Goal: Navigation & Orientation: Find specific page/section

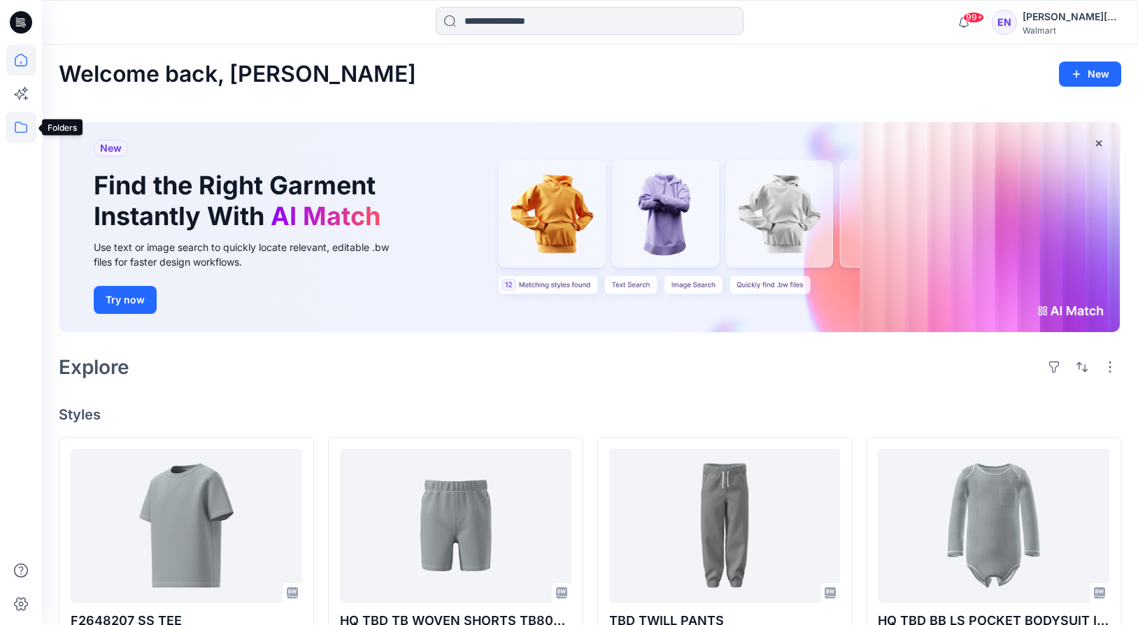
click at [24, 134] on icon at bounding box center [21, 127] width 31 height 31
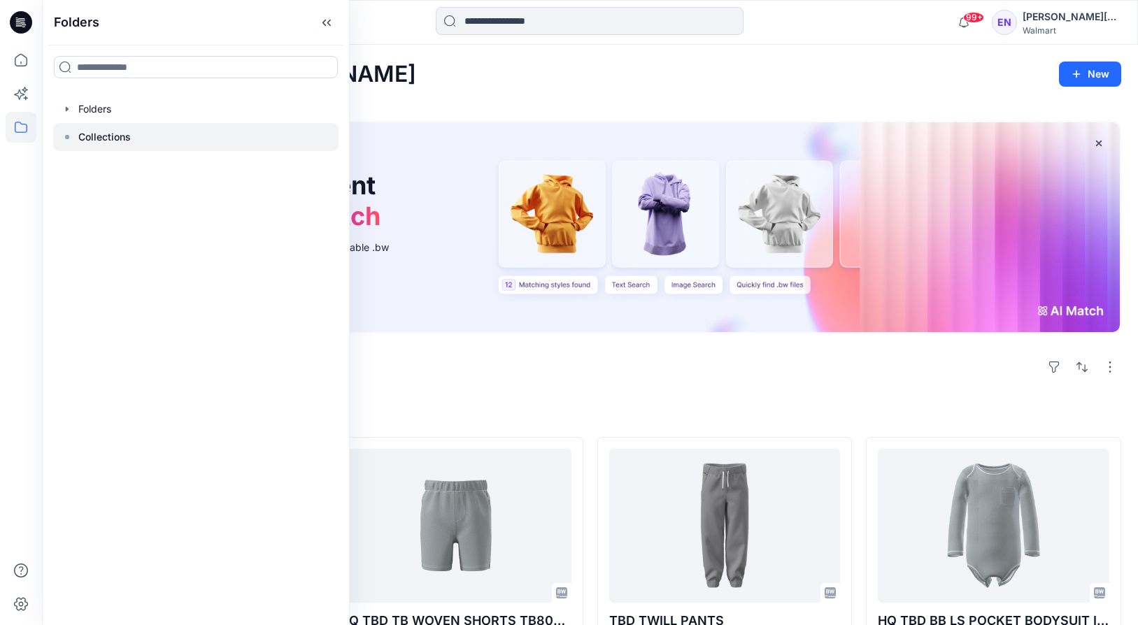
click at [117, 131] on p "Collections" at bounding box center [104, 137] width 52 height 17
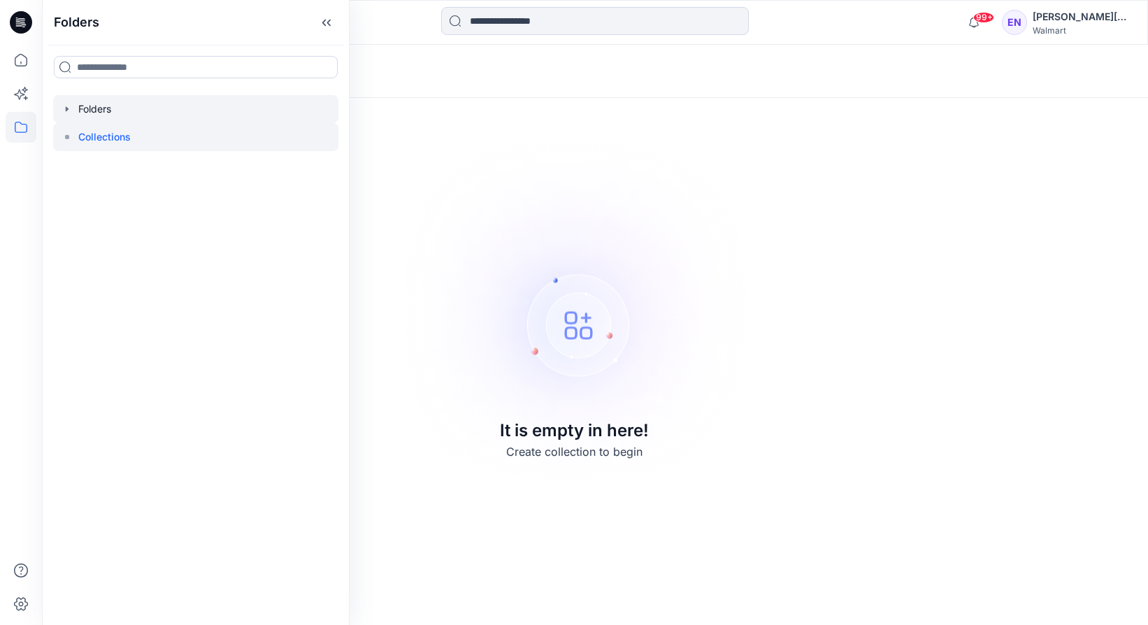
click at [99, 109] on div at bounding box center [195, 109] width 285 height 28
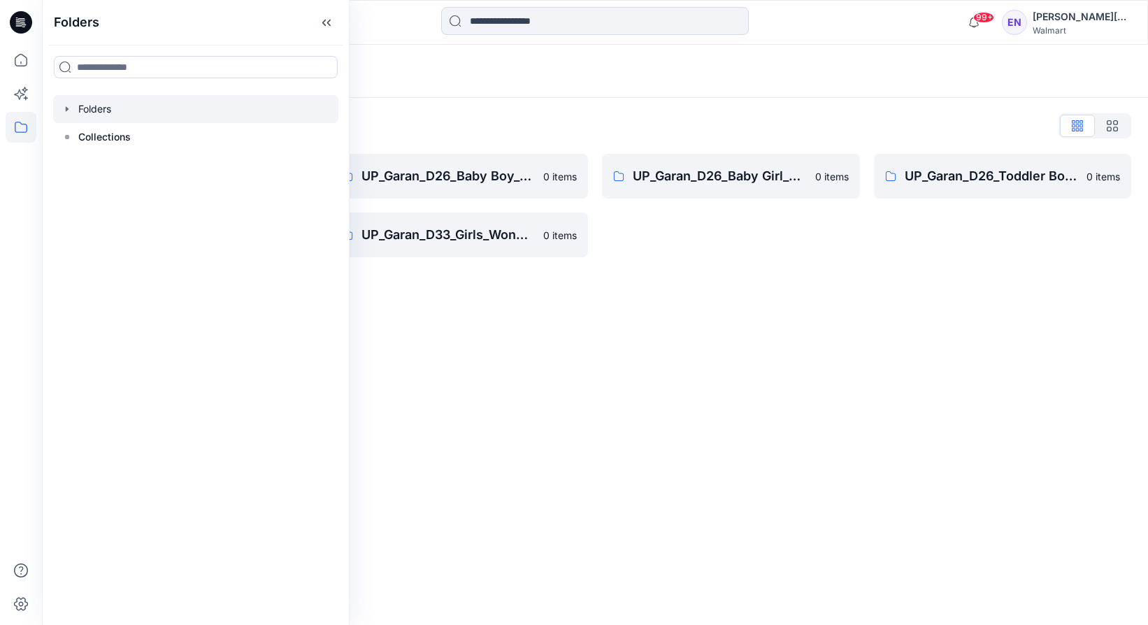
click at [948, 253] on div "UP_Garan_D26_Toddler Boy_Wonder_Nation 0 items" at bounding box center [1003, 205] width 258 height 103
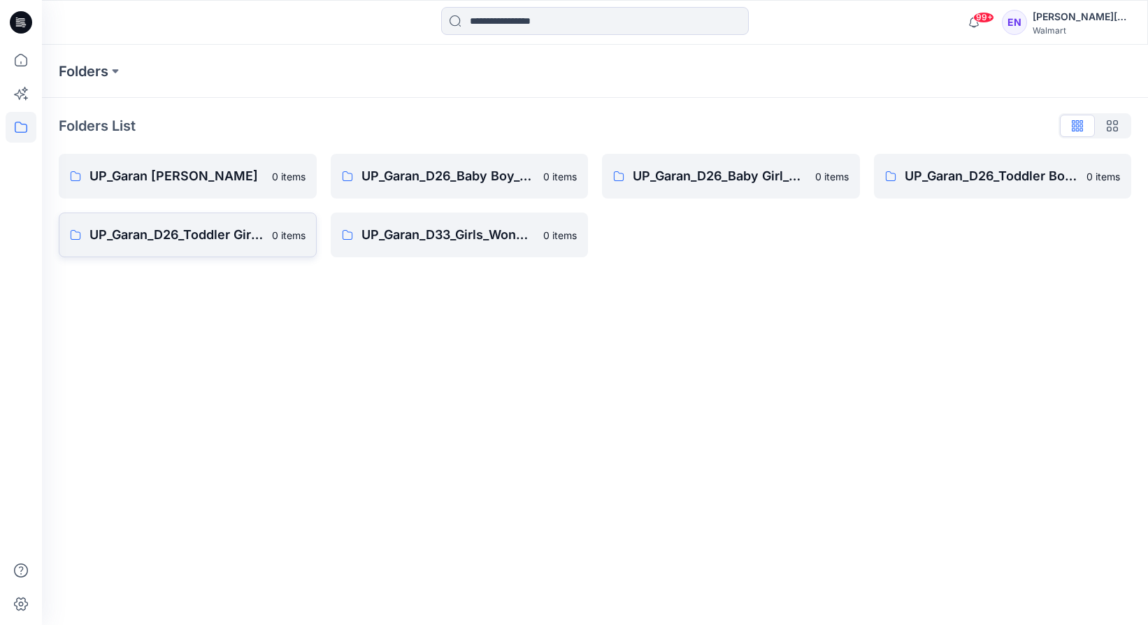
click at [192, 223] on link "UP_Garan_D26_Toddler Girl_Wonder_Nation 0 items" at bounding box center [188, 235] width 258 height 45
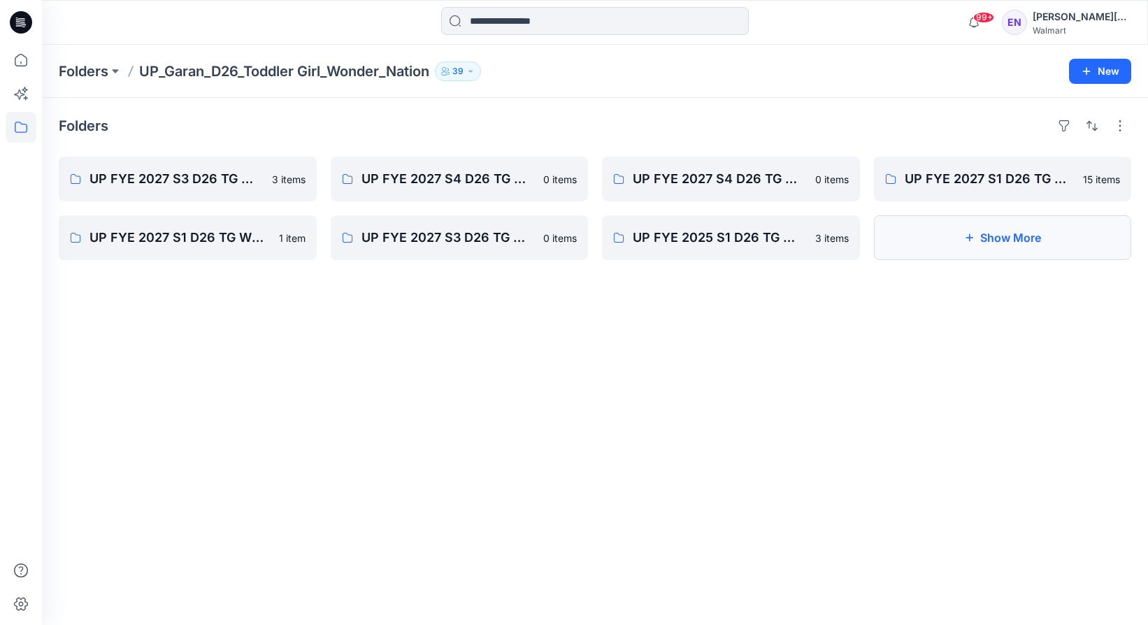
click at [1002, 243] on button "Show More" at bounding box center [1003, 237] width 258 height 45
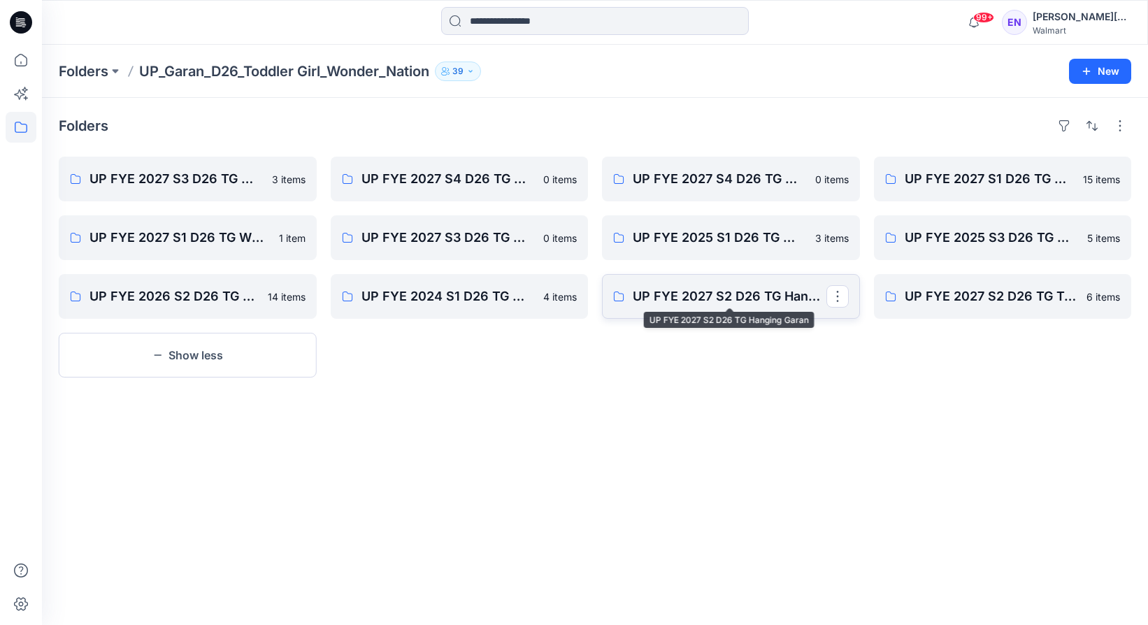
click at [763, 304] on p "UP FYE 2027 S2 D26 TG Hanging Garan" at bounding box center [730, 297] width 194 height 20
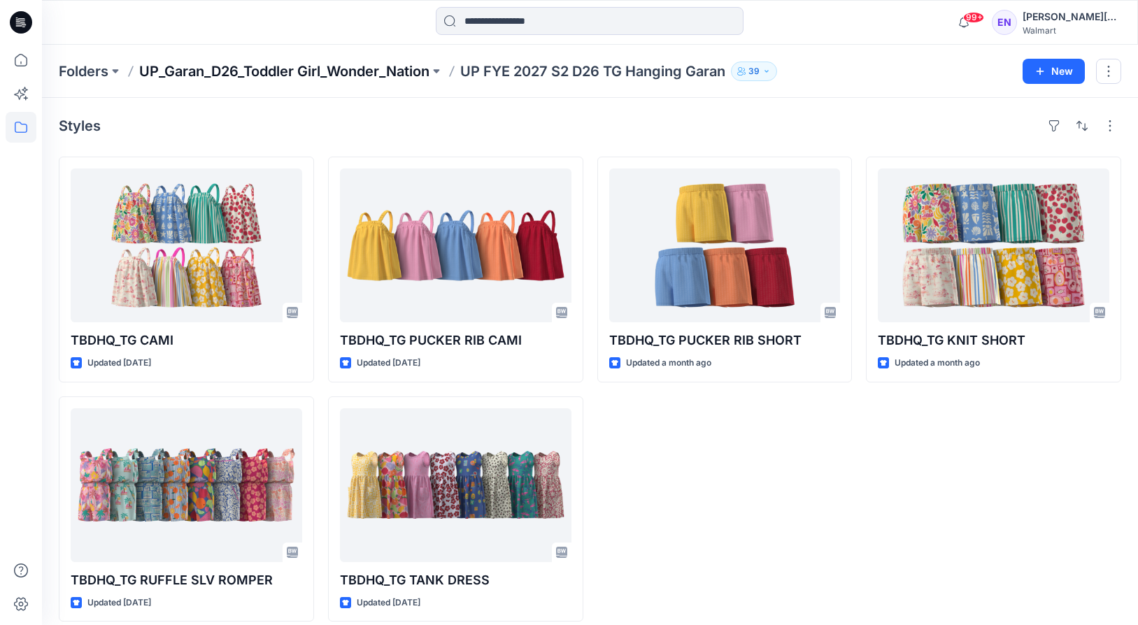
click at [262, 66] on p "UP_Garan_D26_Toddler Girl_Wonder_Nation" at bounding box center [284, 72] width 290 height 20
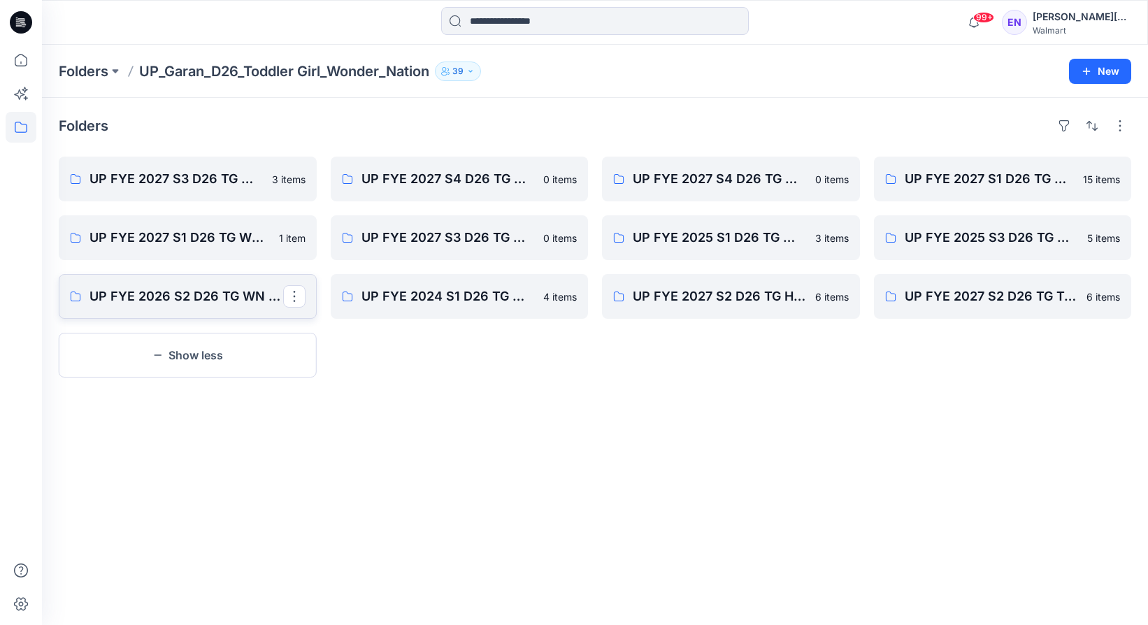
click at [215, 298] on p "UP FYE 2026 S2 D26 TG WN Garan" at bounding box center [187, 297] width 194 height 20
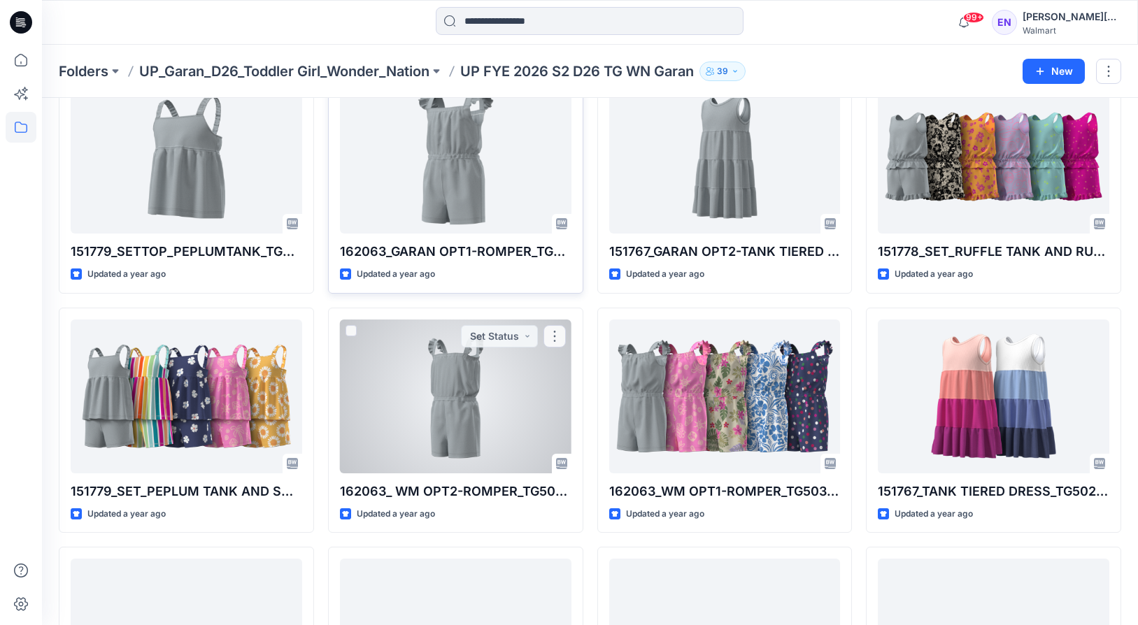
scroll to position [43, 0]
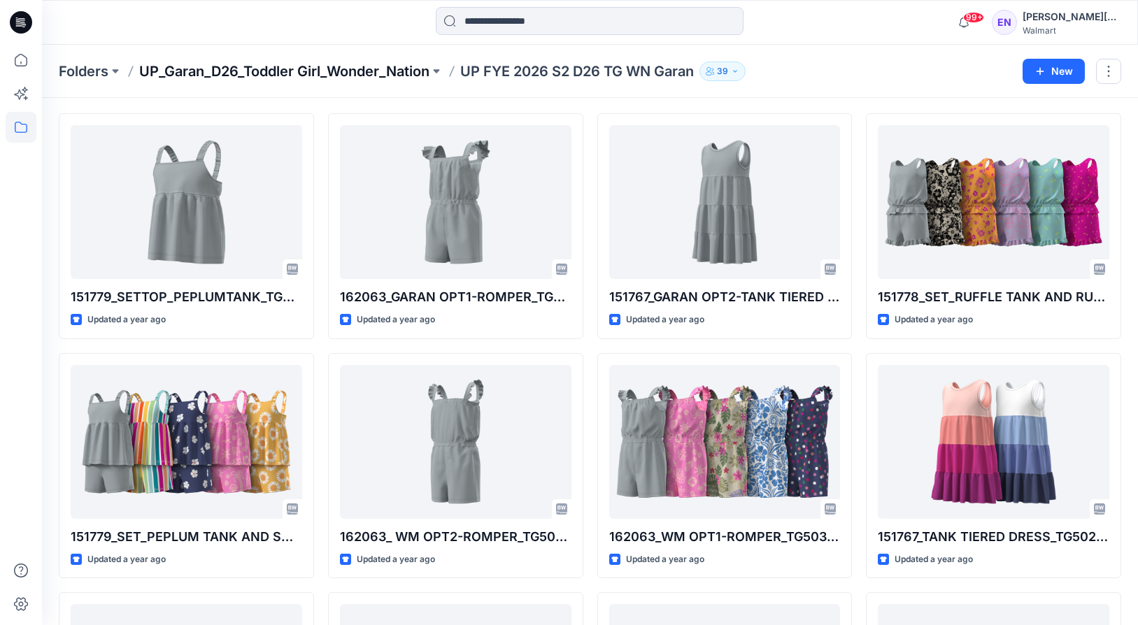
click at [343, 77] on p "UP_Garan_D26_Toddler Girl_Wonder_Nation" at bounding box center [284, 72] width 290 height 20
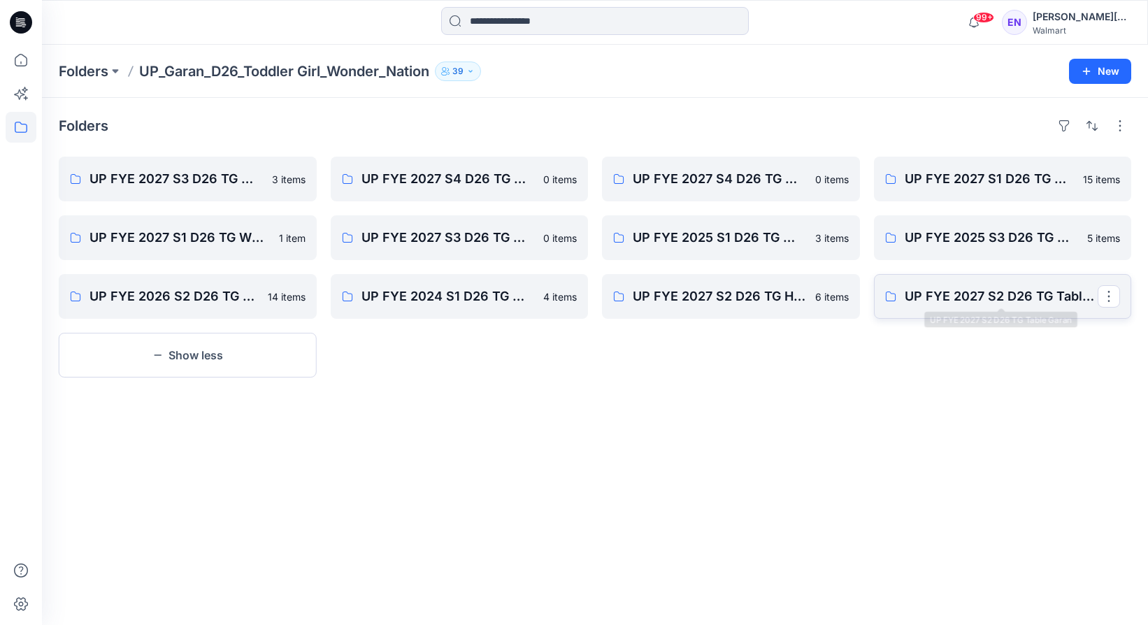
click at [958, 297] on p "UP FYE 2027 S2 D26 TG Table Garan" at bounding box center [1002, 297] width 194 height 20
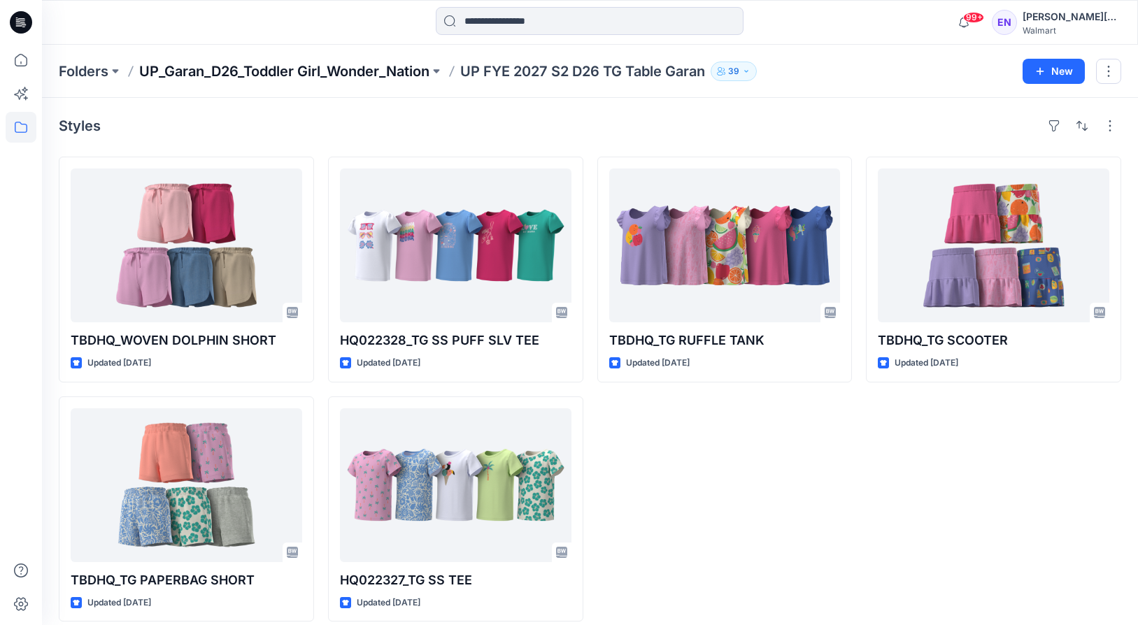
click at [208, 70] on p "UP_Garan_D26_Toddler Girl_Wonder_Nation" at bounding box center [284, 72] width 290 height 20
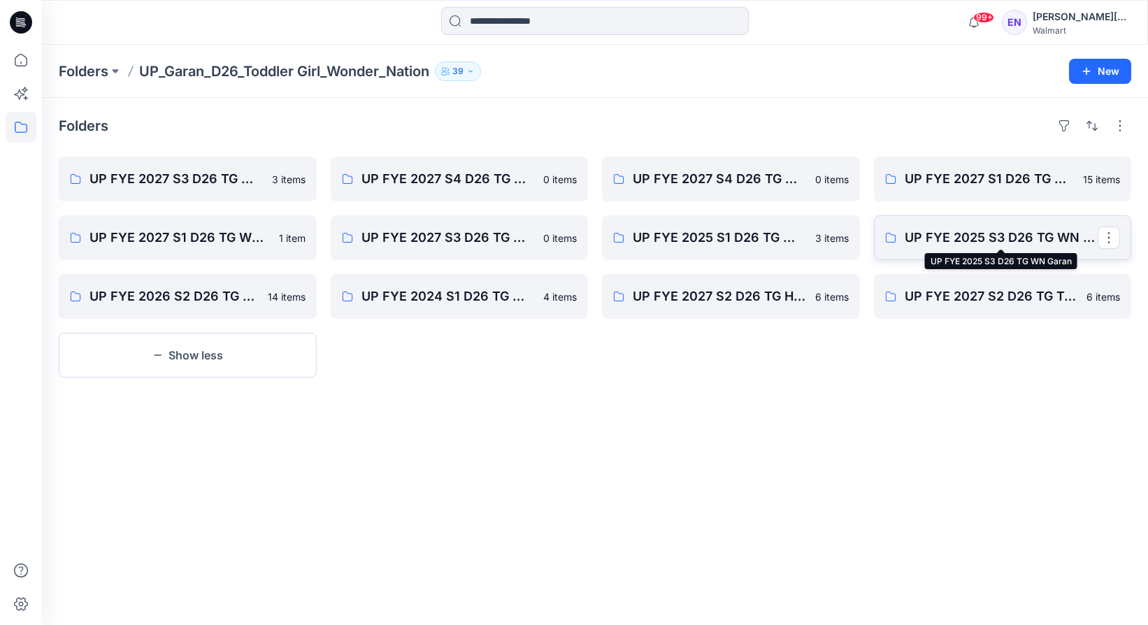
click at [998, 245] on p "UP FYE 2025 S3 D26 TG WN Garan" at bounding box center [1002, 238] width 194 height 20
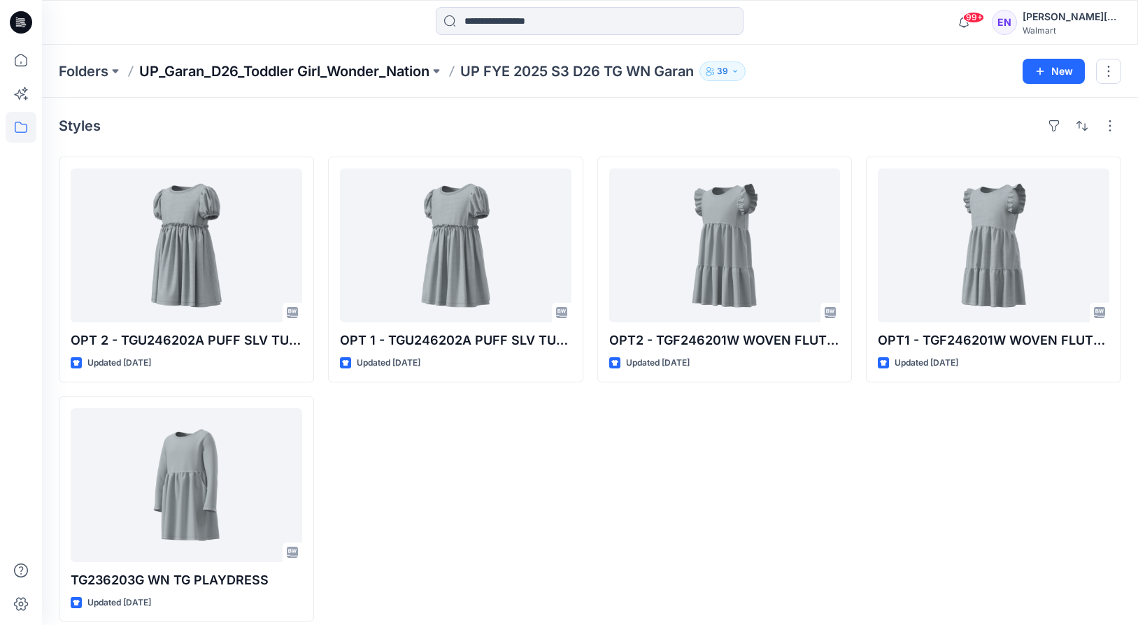
click at [233, 69] on p "UP_Garan_D26_Toddler Girl_Wonder_Nation" at bounding box center [284, 72] width 290 height 20
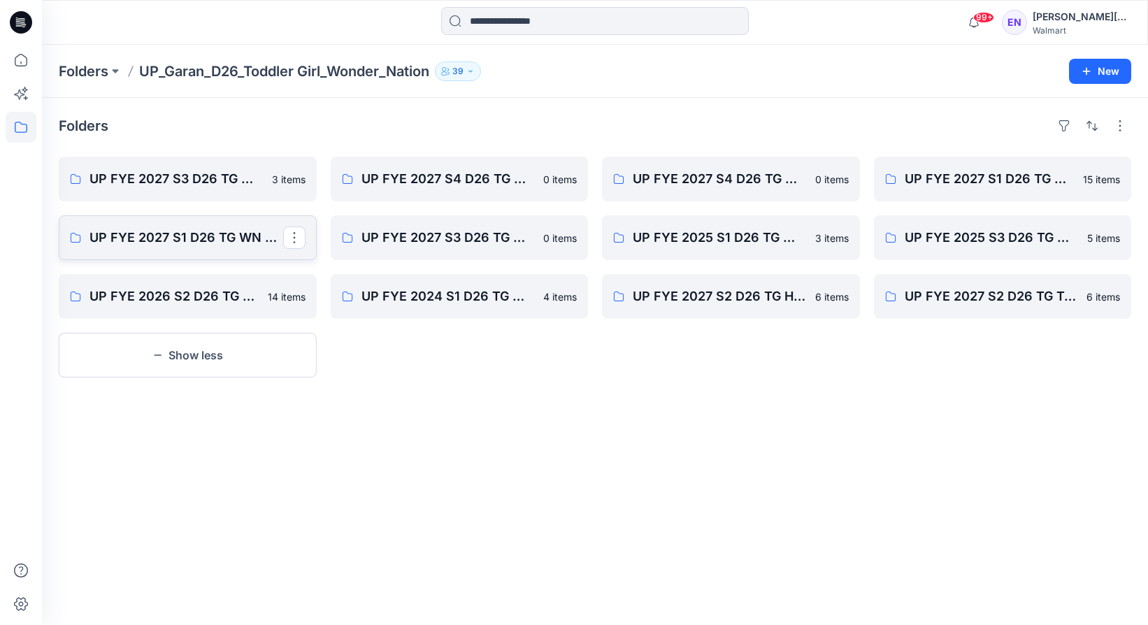
click at [210, 239] on p "UP FYE 2027 S1 D26 TG WN Hanging Garan" at bounding box center [187, 238] width 194 height 20
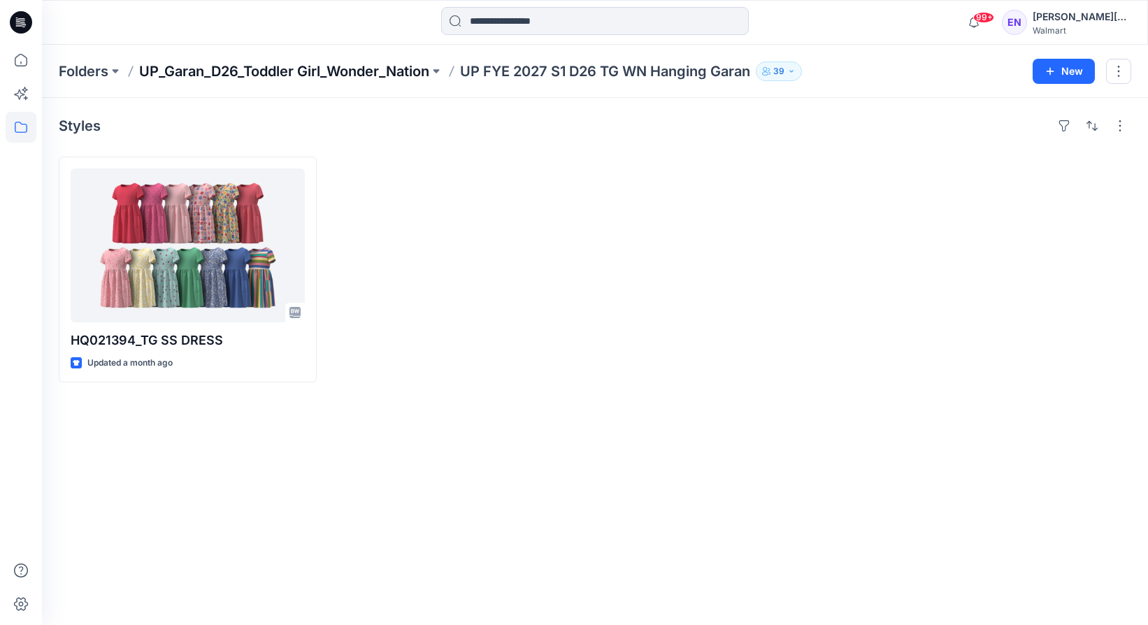
click at [250, 69] on p "UP_Garan_D26_Toddler Girl_Wonder_Nation" at bounding box center [284, 72] width 290 height 20
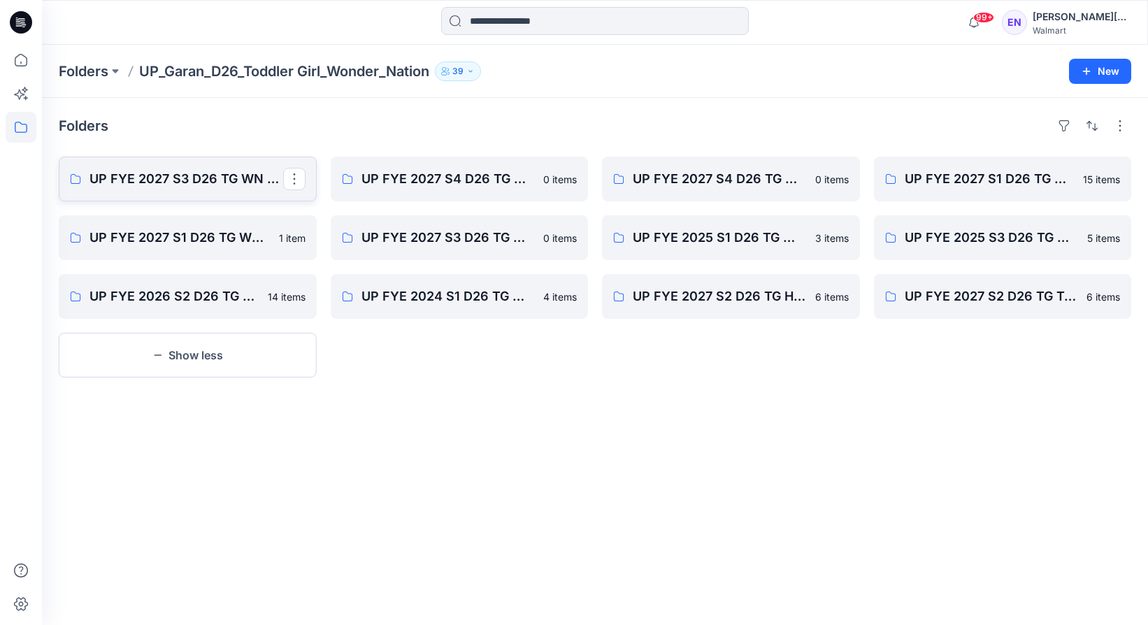
click at [231, 169] on link "UP FYE 2027 S3 D26 TG WN Table Garan" at bounding box center [188, 179] width 258 height 45
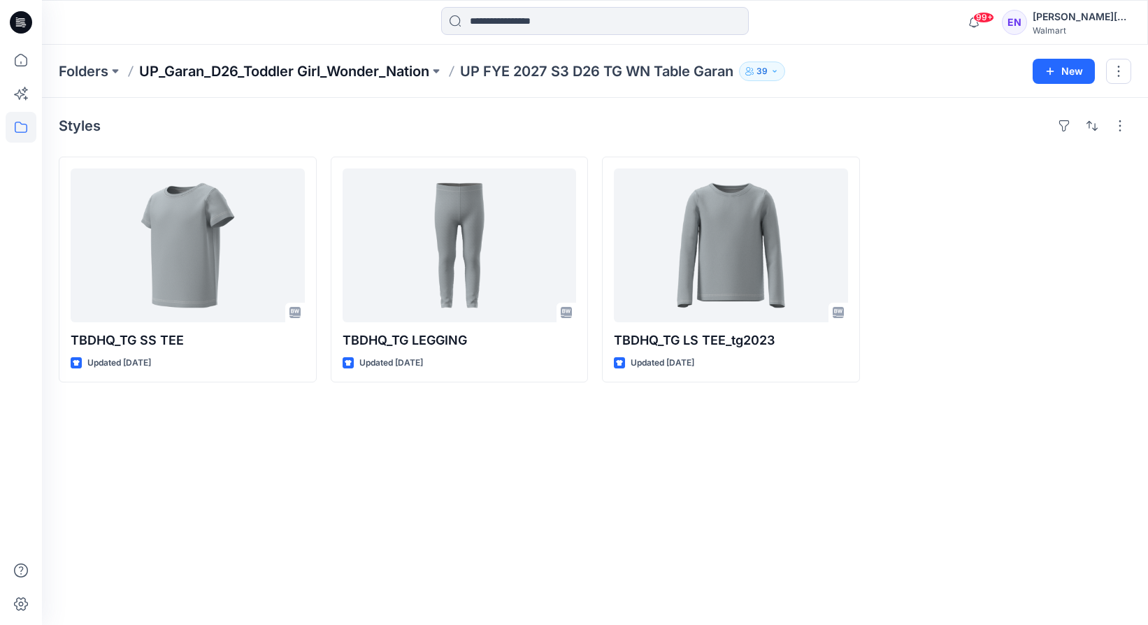
click at [280, 73] on p "UP_Garan_D26_Toddler Girl_Wonder_Nation" at bounding box center [284, 72] width 290 height 20
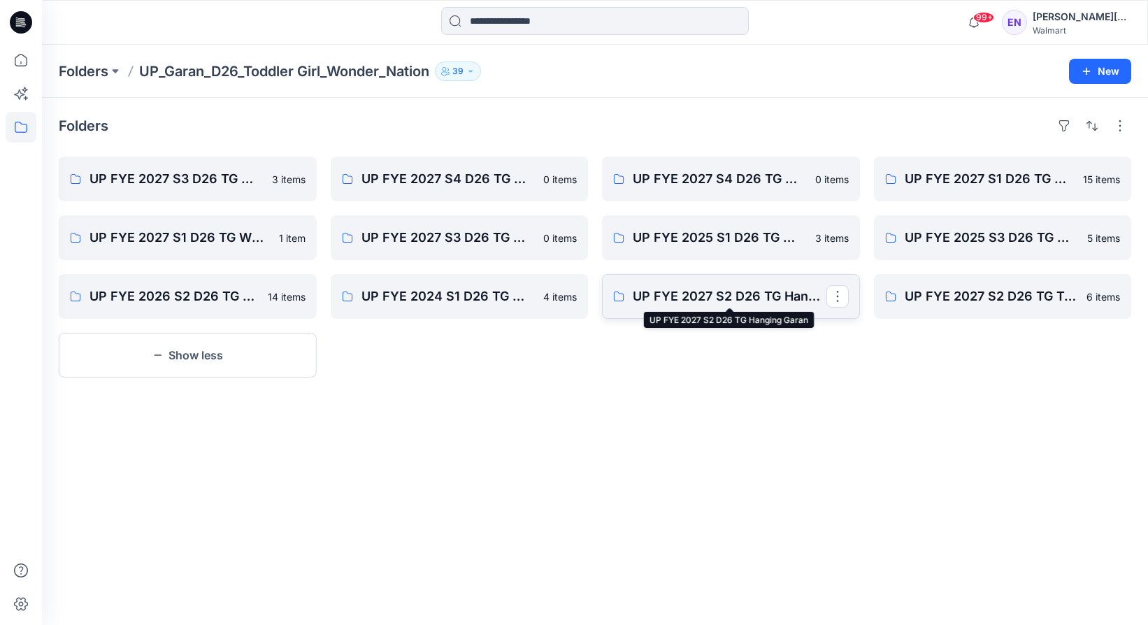
click at [795, 301] on p "UP FYE 2027 S2 D26 TG Hanging Garan" at bounding box center [730, 297] width 194 height 20
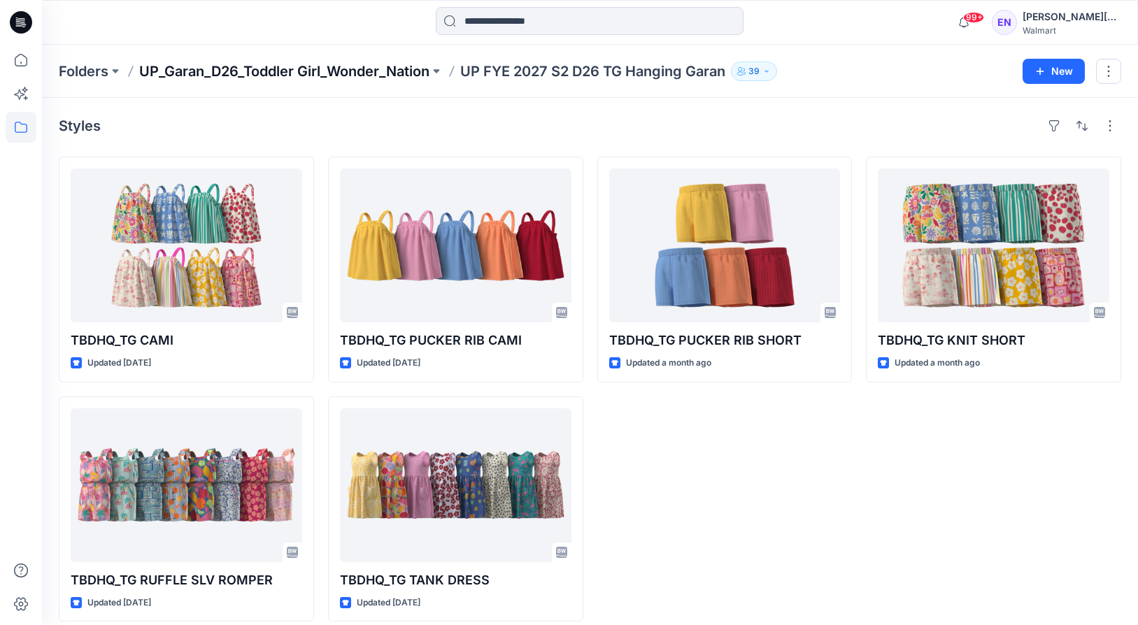
click at [204, 63] on p "UP_Garan_D26_Toddler Girl_Wonder_Nation" at bounding box center [284, 72] width 290 height 20
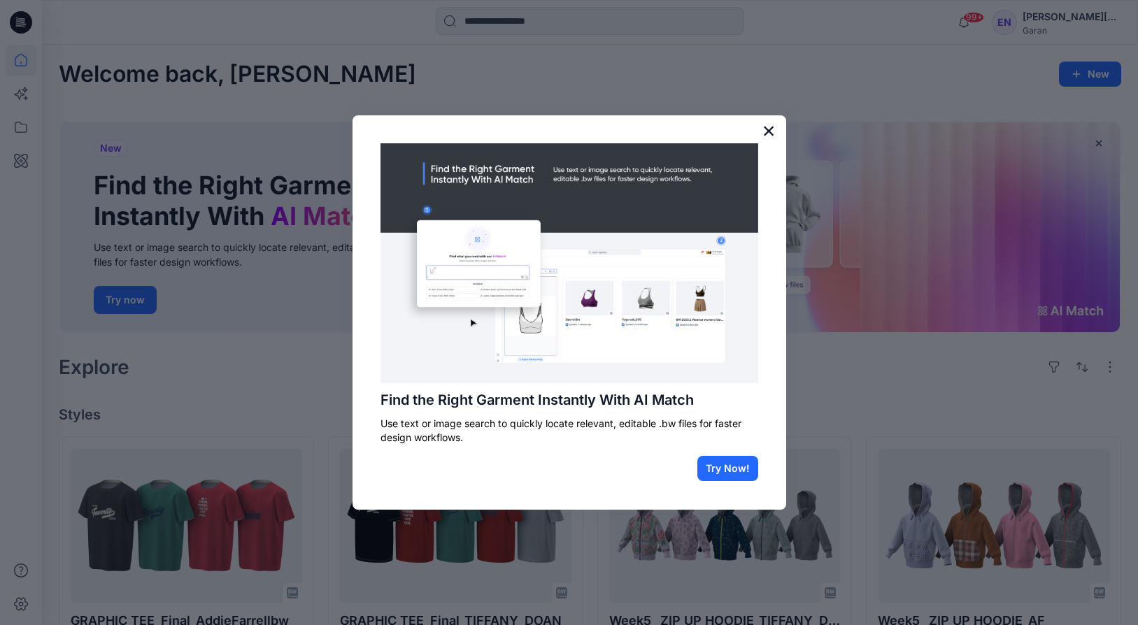
click at [771, 136] on button "×" at bounding box center [768, 131] width 13 height 22
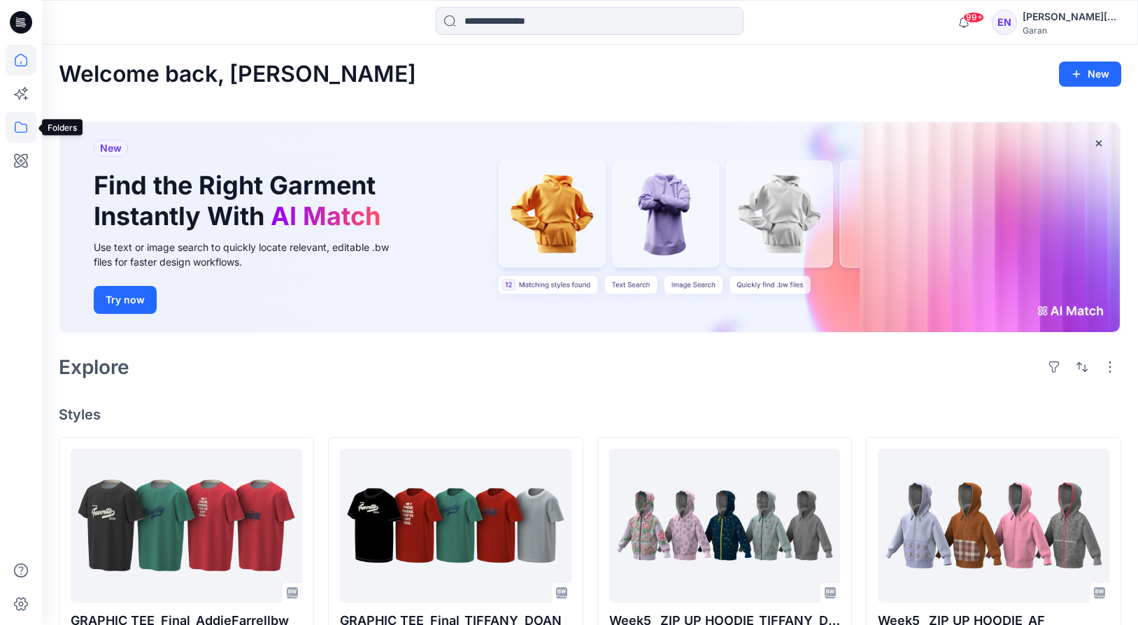
click at [19, 129] on icon at bounding box center [21, 127] width 31 height 31
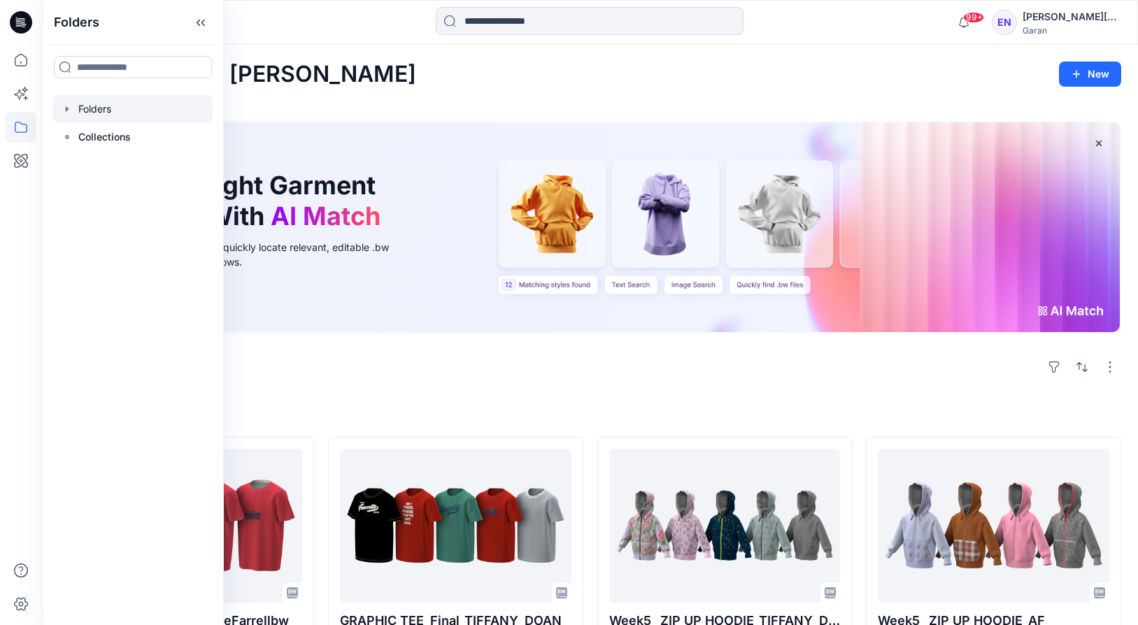
click at [107, 117] on div at bounding box center [132, 109] width 159 height 28
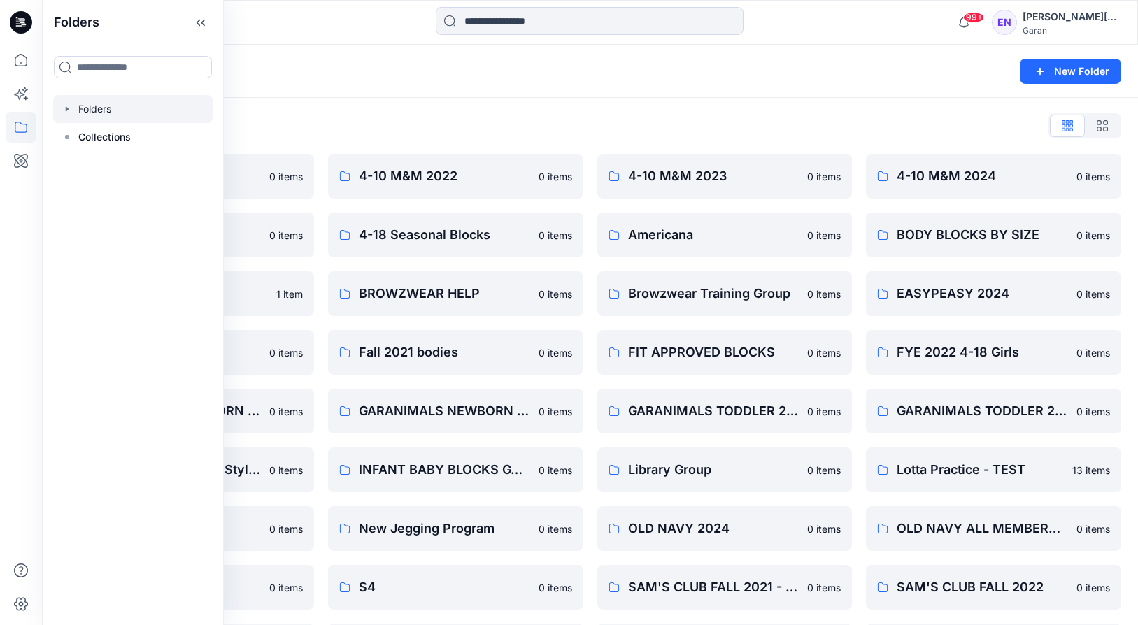
click at [603, 104] on div "Folders List 4-10 M&M 2021 0 items 4-10 M&M 2025 0 items Browzwear 1 item EASYP…" at bounding box center [590, 480] width 1096 height 764
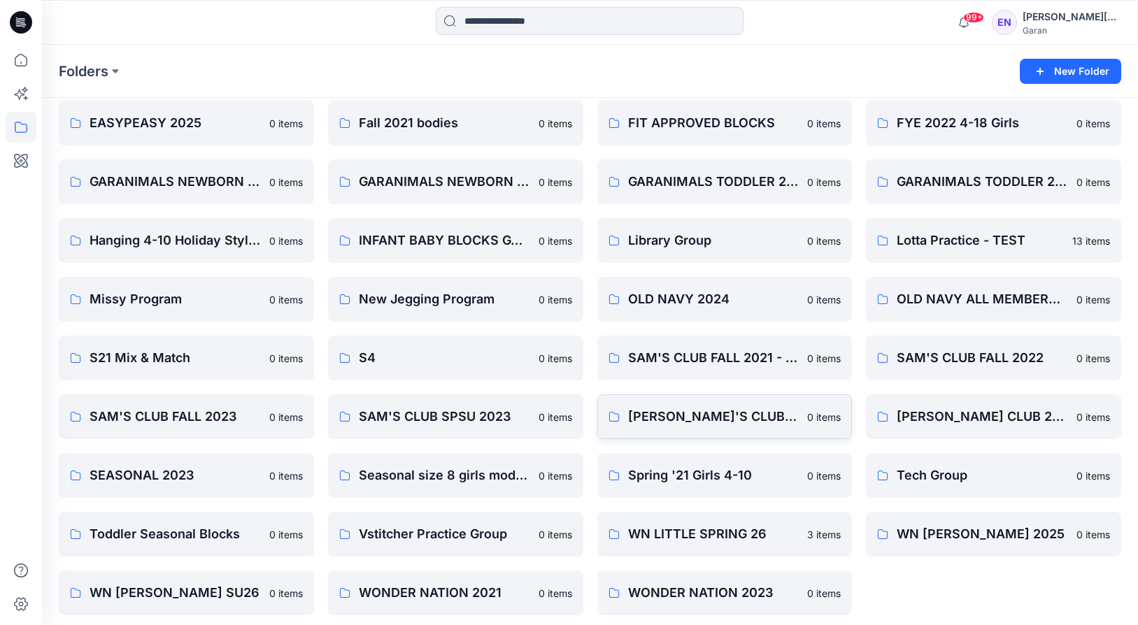
scroll to position [236, 0]
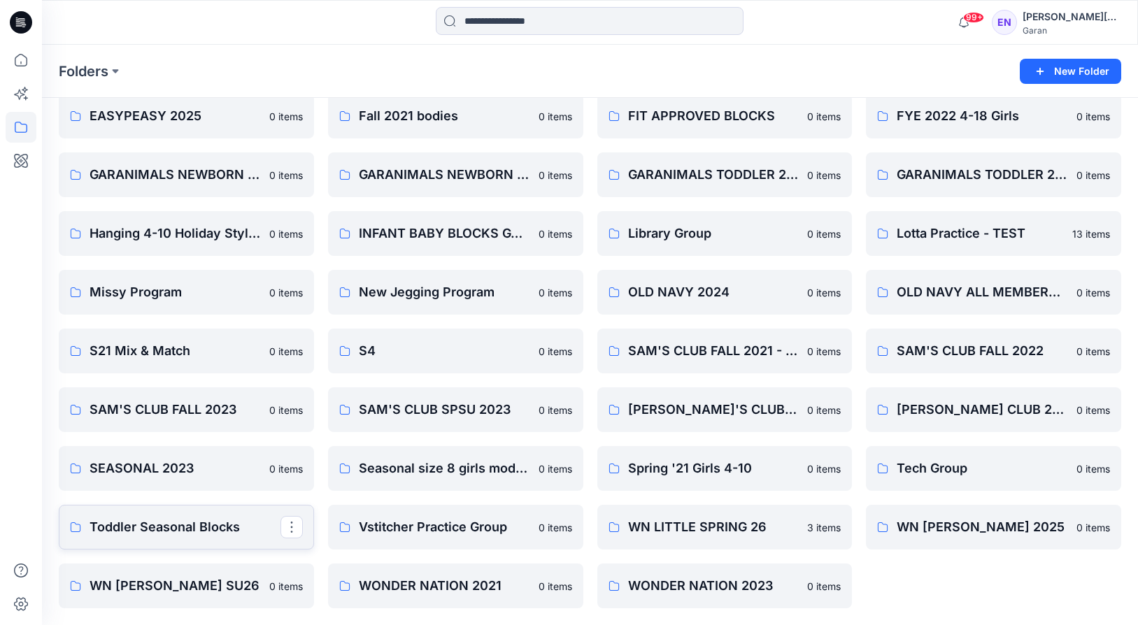
click at [173, 537] on link "Toddler Seasonal Blocks" at bounding box center [186, 527] width 255 height 45
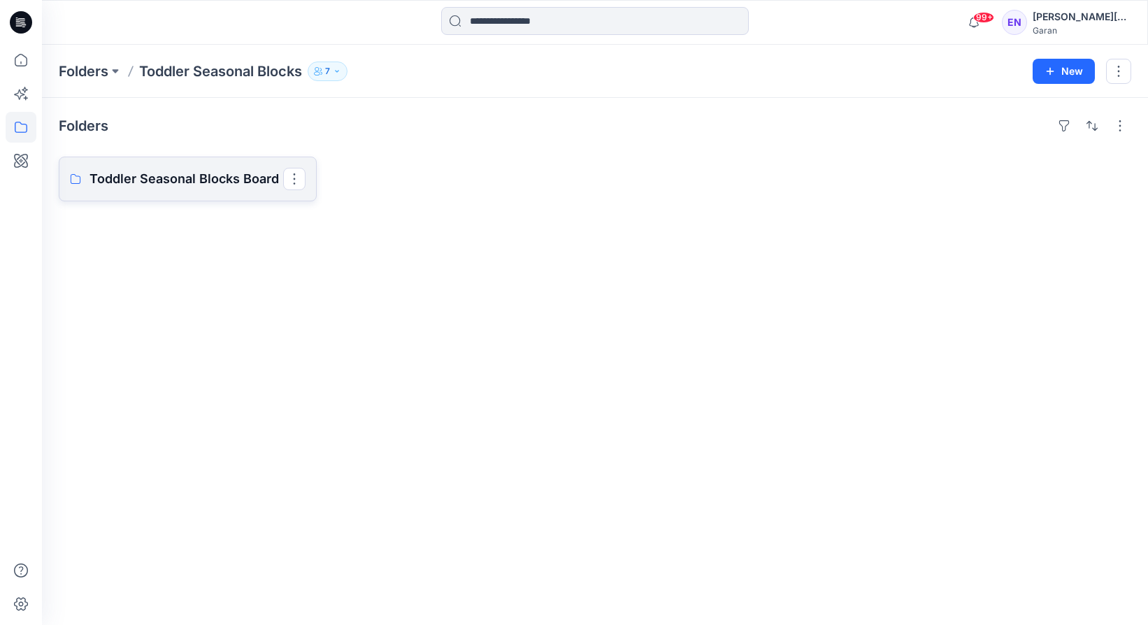
click at [265, 169] on p "Toddler Seasonal Blocks Board" at bounding box center [187, 179] width 194 height 20
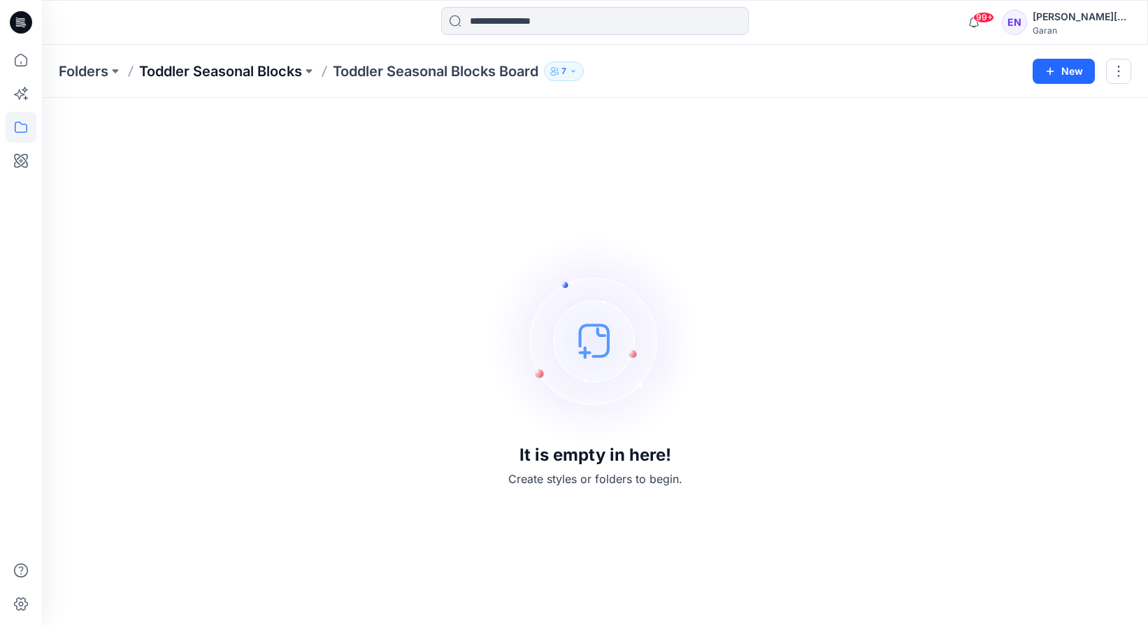
click at [171, 66] on p "Toddler Seasonal Blocks" at bounding box center [220, 72] width 163 height 20
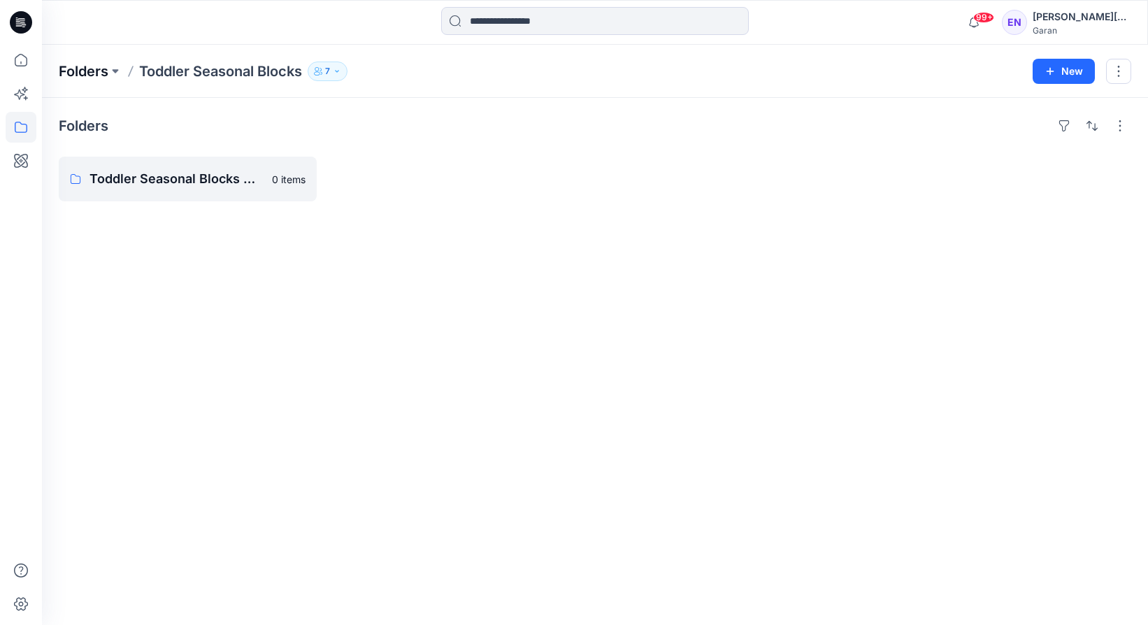
click at [99, 70] on p "Folders" at bounding box center [84, 72] width 50 height 20
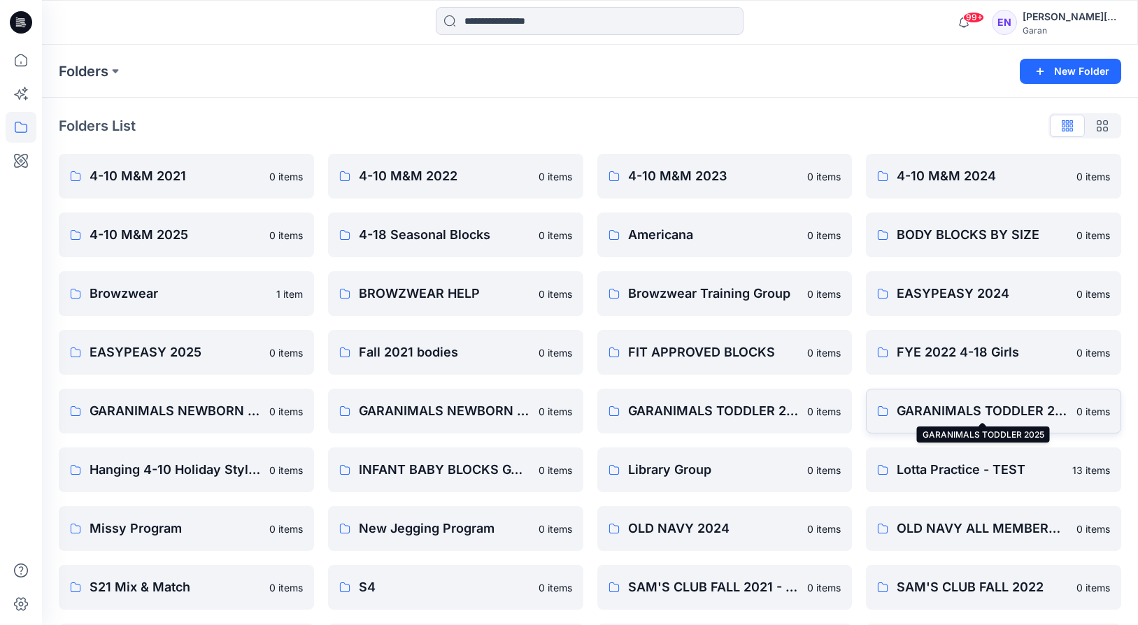
click at [973, 405] on p "GARANIMALS TODDLER 2025" at bounding box center [981, 411] width 171 height 20
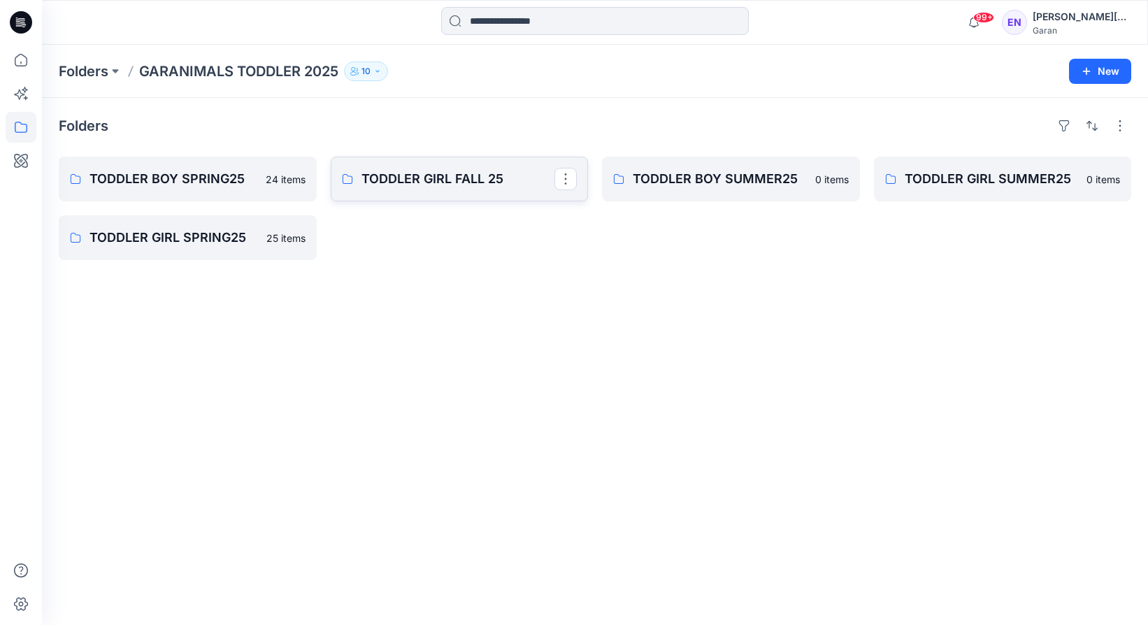
click at [444, 179] on p "TODDLER GIRL FALL 25" at bounding box center [459, 179] width 194 height 20
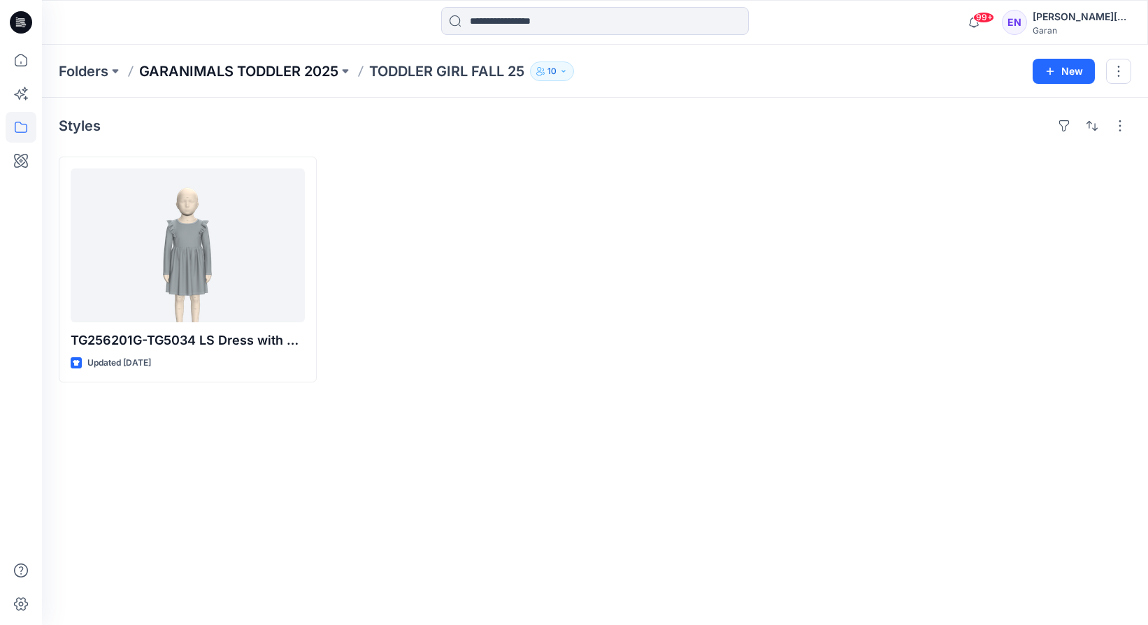
click at [292, 68] on p "GARANIMALS TODDLER 2025" at bounding box center [238, 72] width 199 height 20
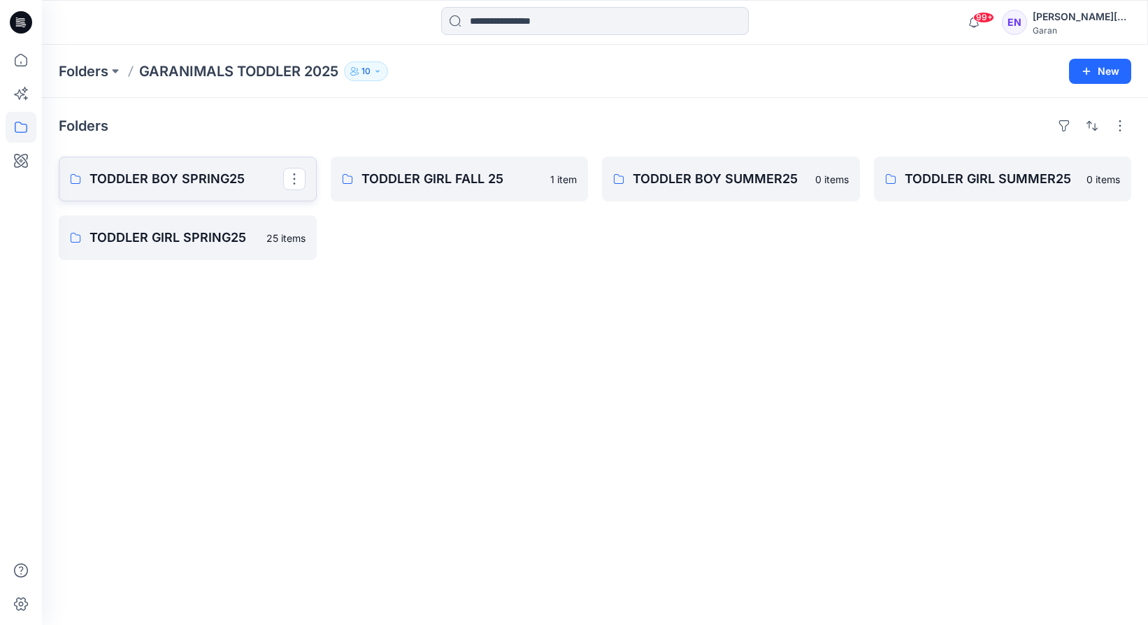
click at [180, 170] on p "TODDLER BOY SPRING25" at bounding box center [187, 179] width 194 height 20
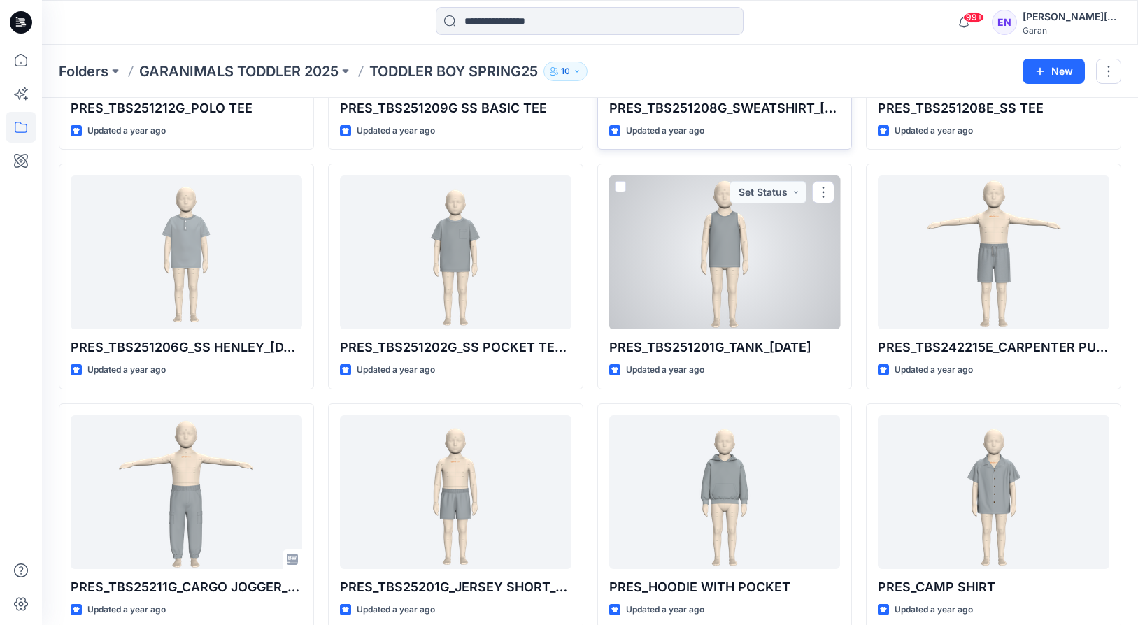
scroll to position [971, 0]
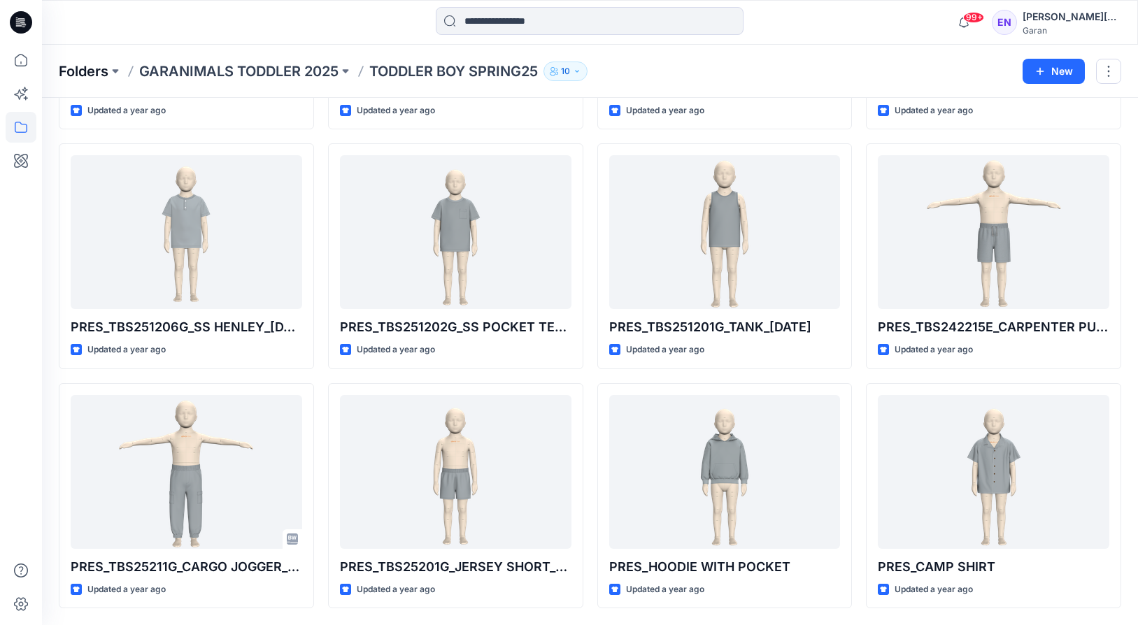
click at [103, 71] on p "Folders" at bounding box center [84, 72] width 50 height 20
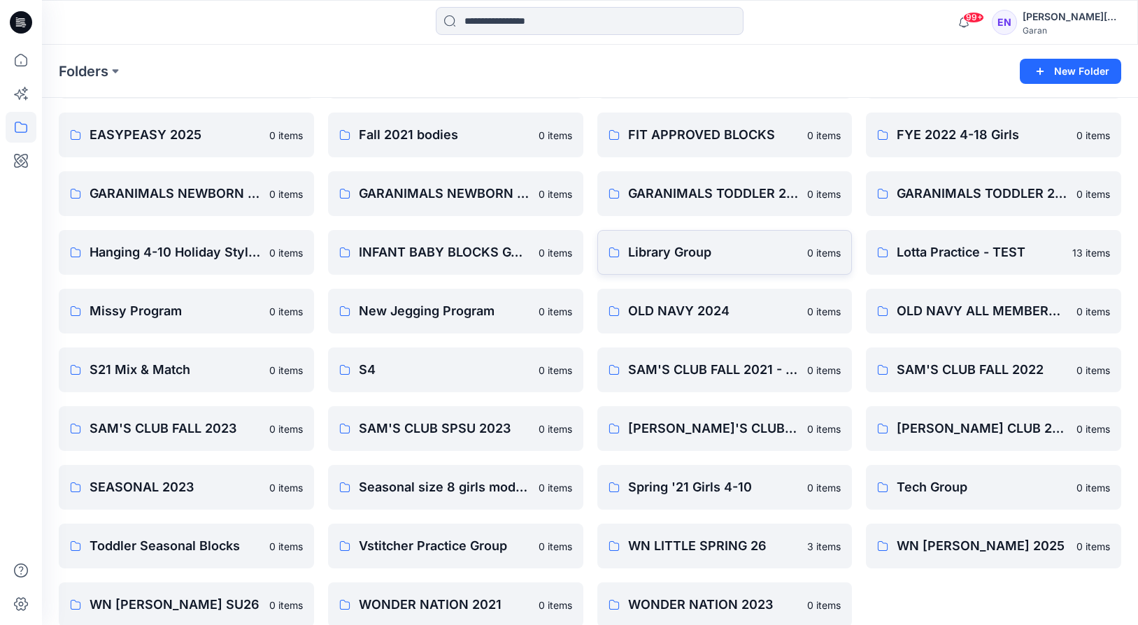
scroll to position [214, 0]
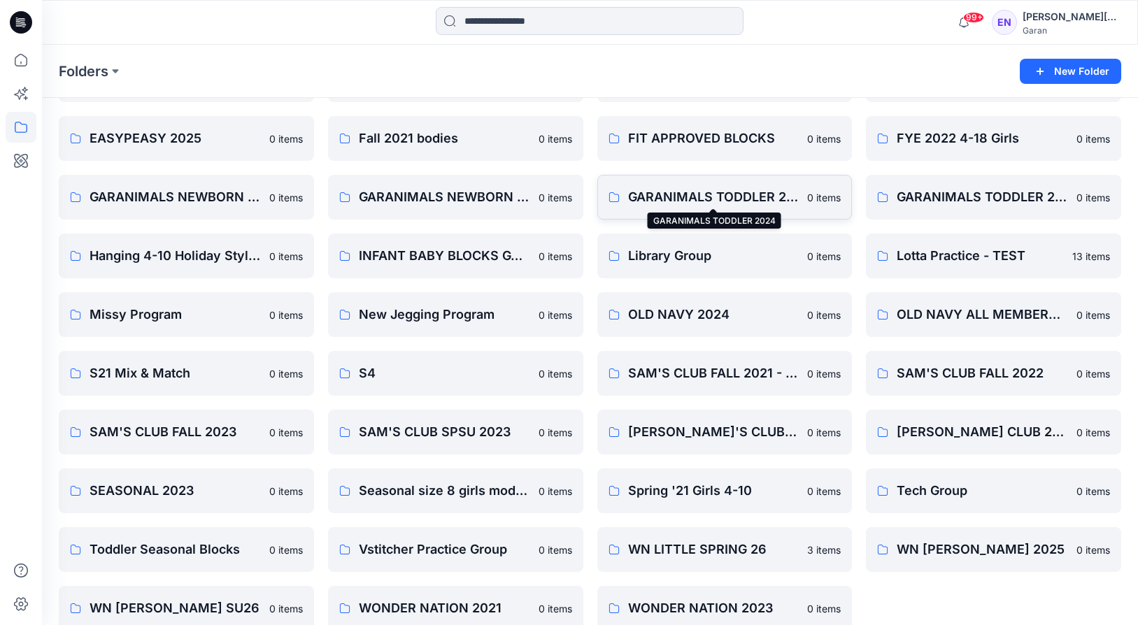
click at [678, 189] on p "GARANIMALS TODDLER 2024" at bounding box center [713, 197] width 171 height 20
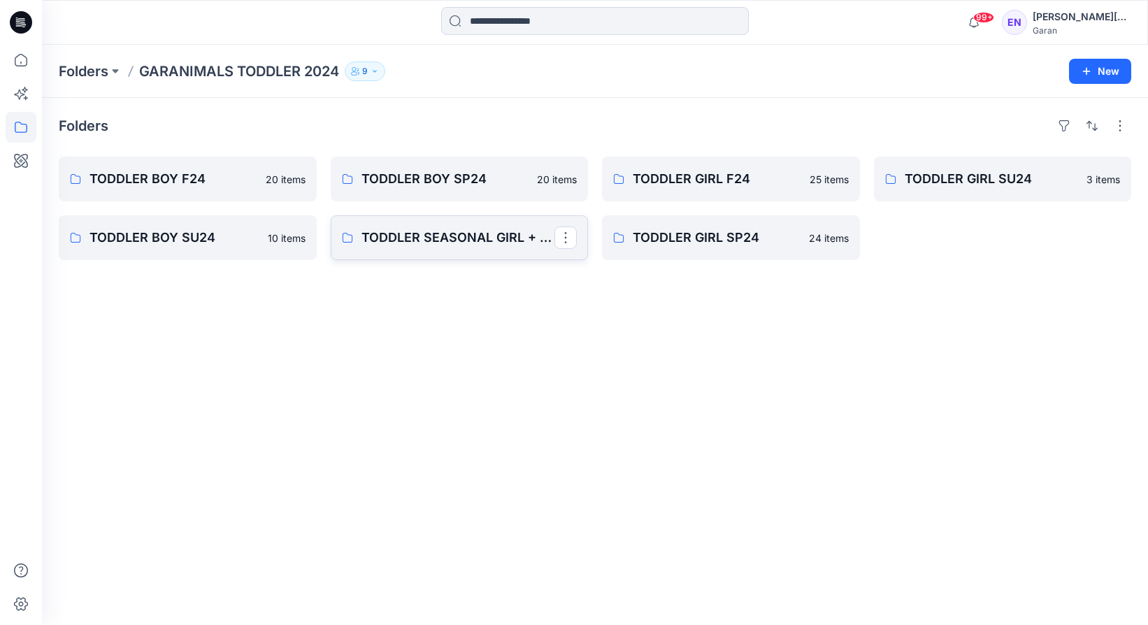
click at [481, 222] on link "TODDLER SEASONAL GIRL + BOY" at bounding box center [460, 237] width 258 height 45
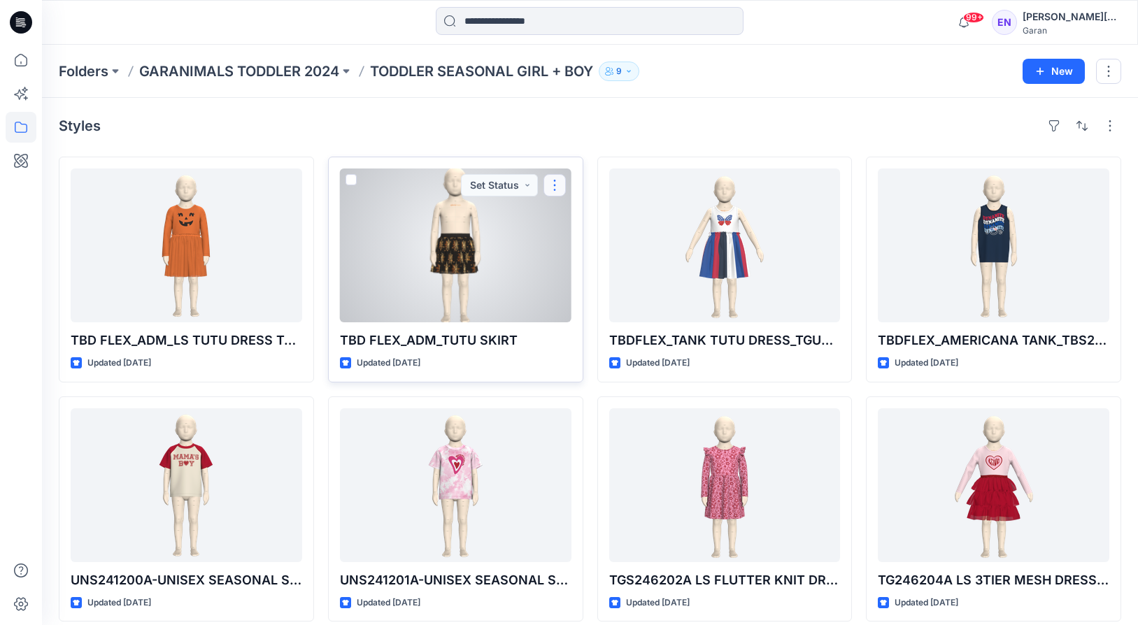
click at [556, 183] on button "button" at bounding box center [554, 185] width 22 height 22
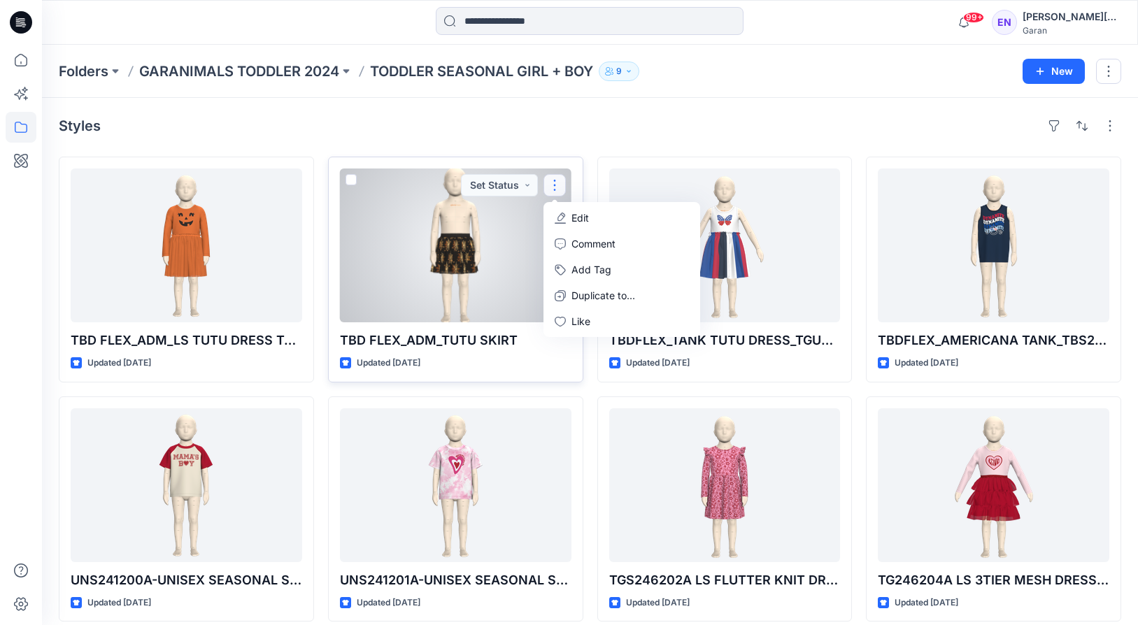
click at [487, 262] on div at bounding box center [455, 246] width 231 height 154
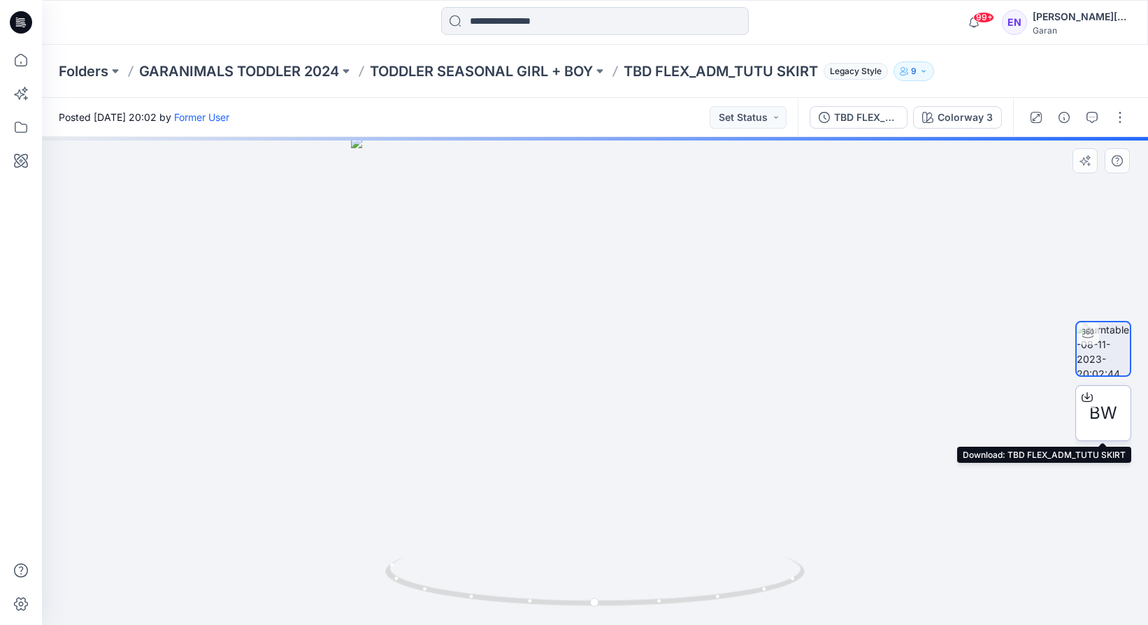
click at [1092, 413] on span "BW" at bounding box center [1103, 413] width 28 height 25
